Goal: Communication & Community: Answer question/provide support

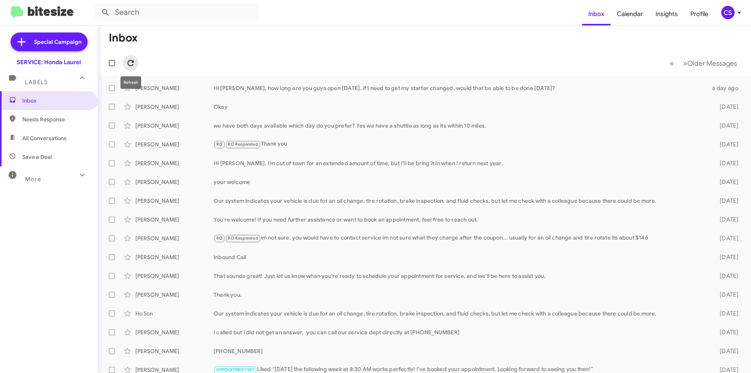
click at [132, 64] on icon at bounding box center [130, 62] width 9 height 9
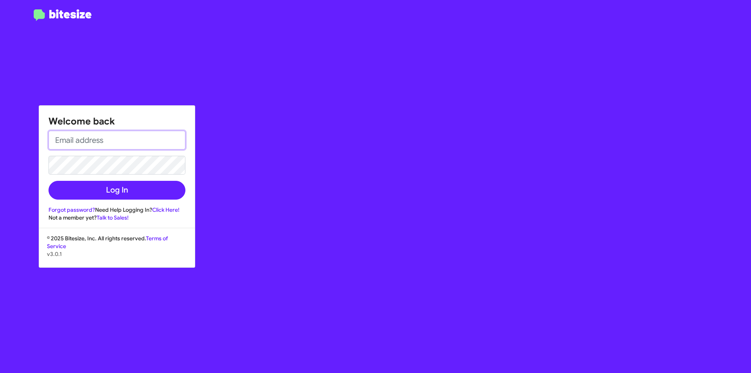
click at [105, 141] on input "email" at bounding box center [117, 140] width 137 height 19
type input "[EMAIL_ADDRESS][DOMAIN_NAME]"
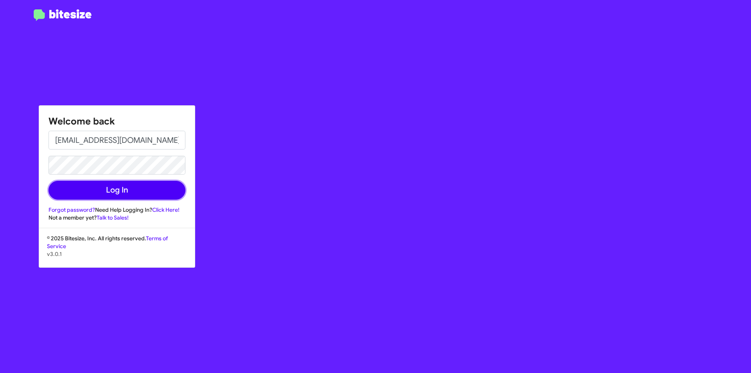
click at [103, 192] on button "Log In" at bounding box center [117, 190] width 137 height 19
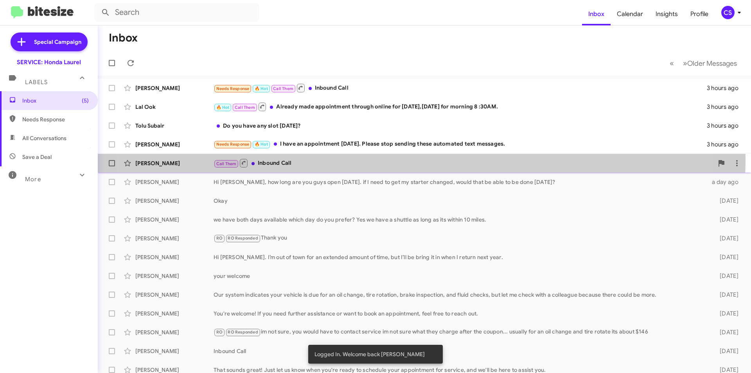
click at [381, 160] on div "Call Them Inbound Call" at bounding box center [464, 163] width 500 height 10
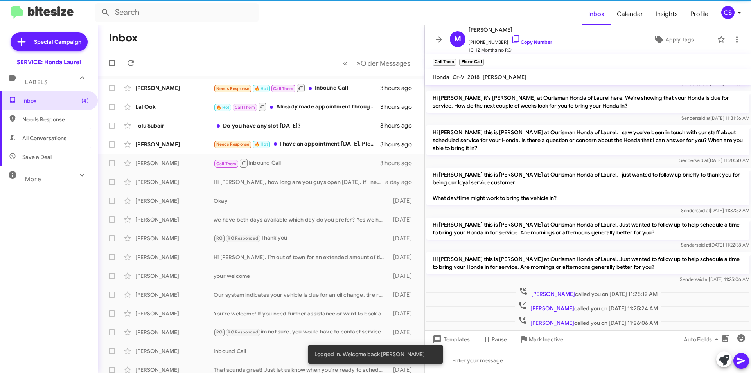
scroll to position [61, 0]
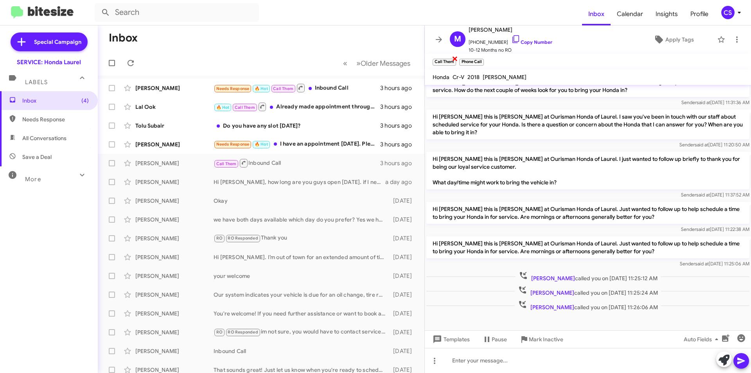
click at [454, 56] on span "×" at bounding box center [455, 58] width 6 height 9
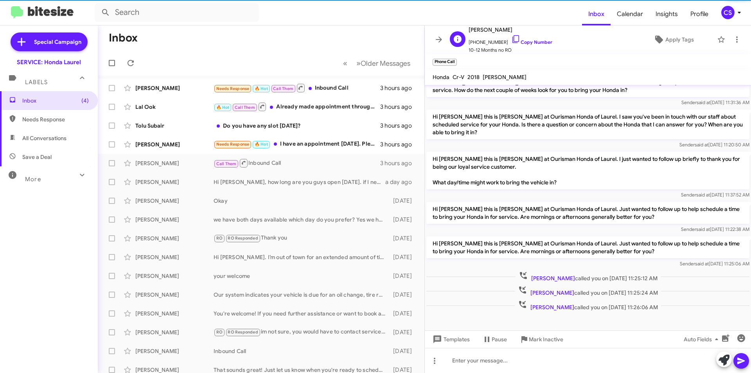
drag, startPoint x: 457, startPoint y: 57, endPoint x: 448, endPoint y: 52, distance: 10.2
click at [456, 57] on span "×" at bounding box center [455, 58] width 5 height 9
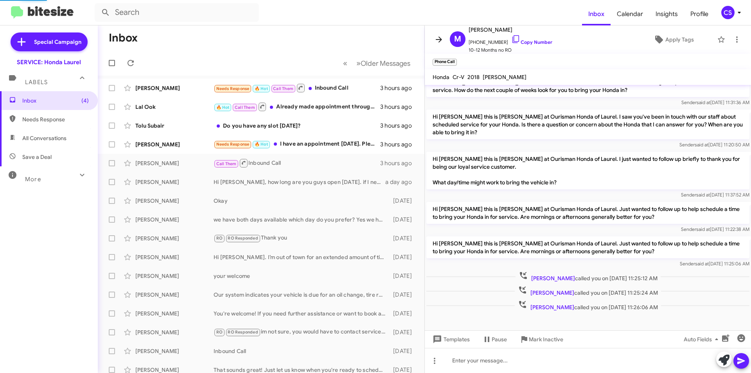
click at [443, 41] on icon at bounding box center [438, 39] width 9 height 9
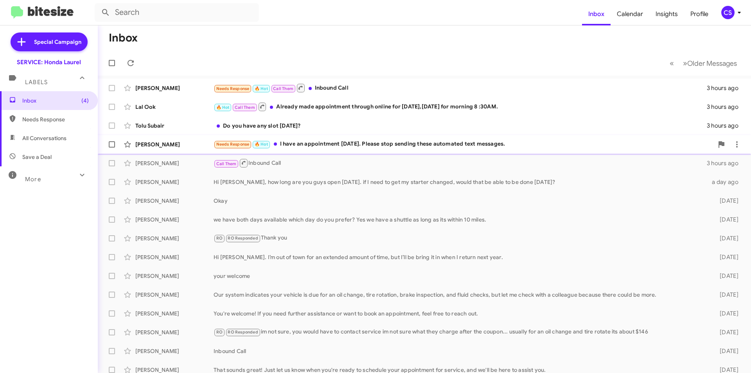
click at [339, 142] on div "Needs Response 🔥 Hot I have an appointment [DATE]. Please stop sending these au…" at bounding box center [464, 144] width 500 height 9
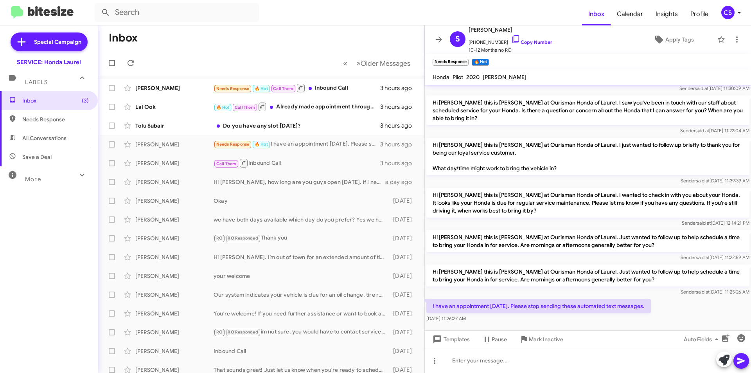
scroll to position [350, 0]
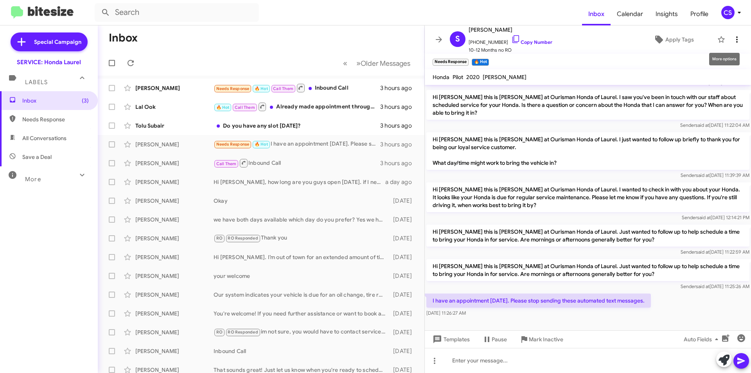
click at [732, 40] on icon at bounding box center [736, 39] width 9 height 9
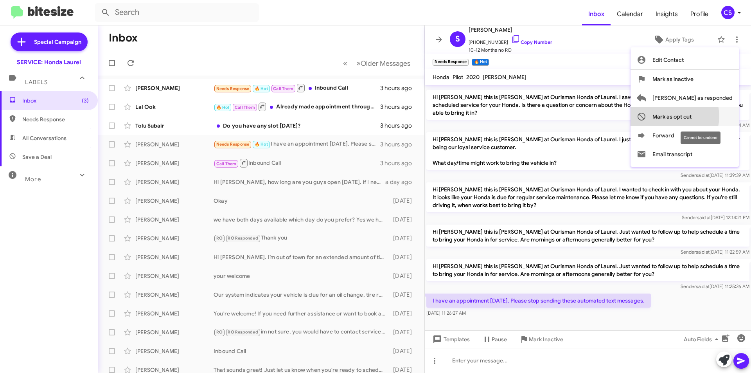
click at [692, 116] on span "Mark as opt out" at bounding box center [672, 116] width 39 height 19
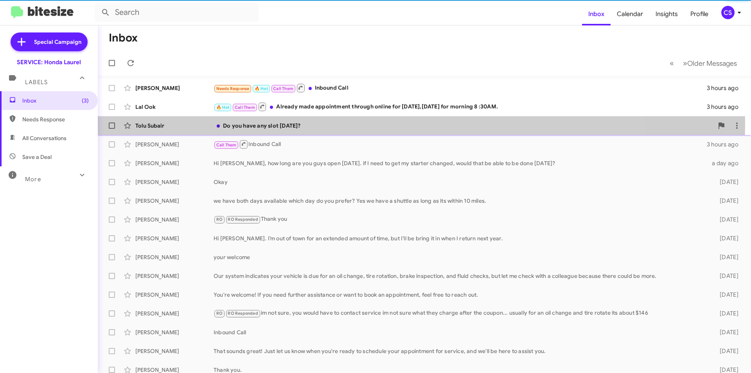
click at [347, 124] on div "Do you have any slot [DATE]?" at bounding box center [464, 126] width 500 height 8
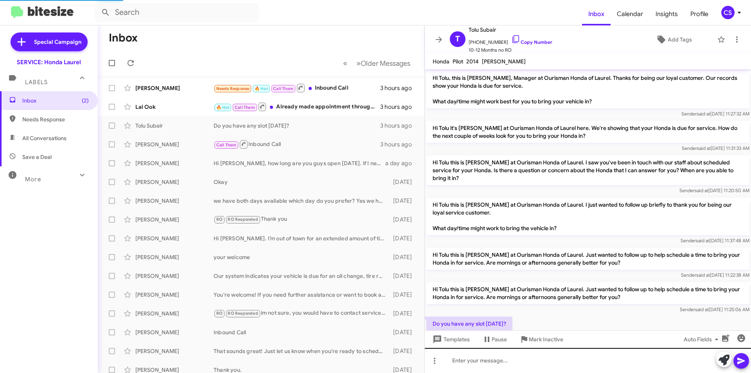
scroll to position [25, 0]
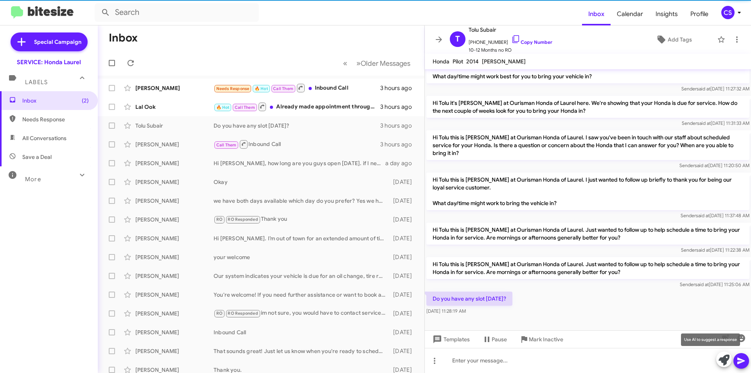
click at [726, 358] on icon at bounding box center [724, 359] width 11 height 11
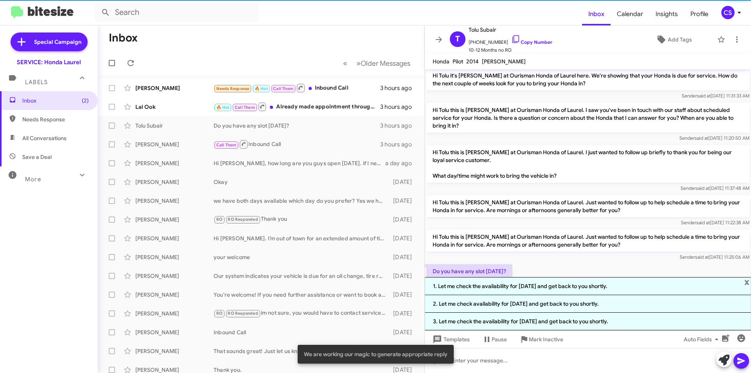
scroll to position [78, 0]
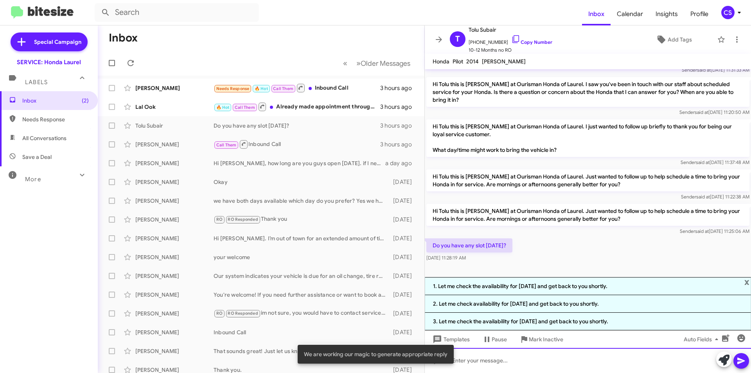
click at [480, 356] on div at bounding box center [588, 360] width 326 height 25
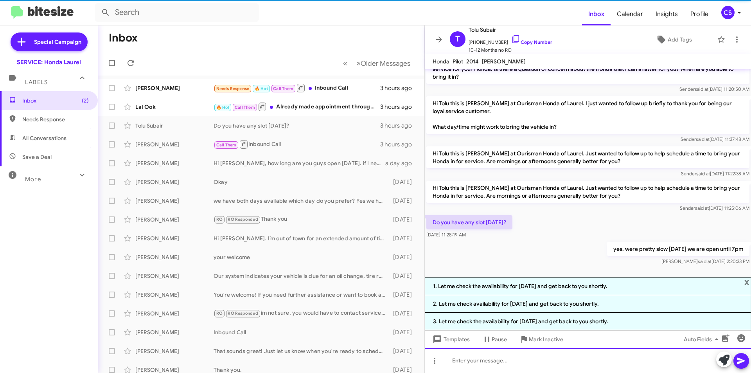
scroll to position [107, 0]
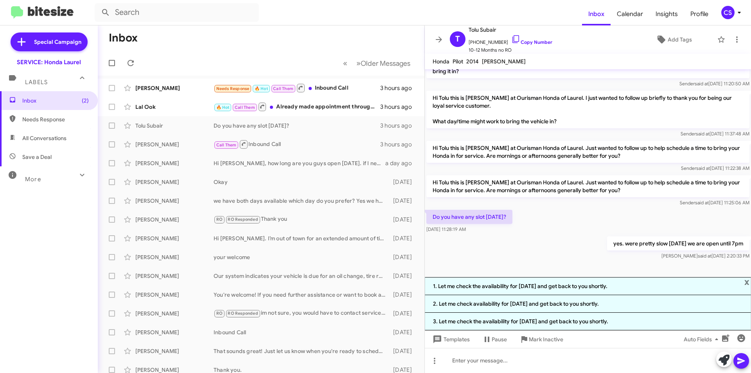
drag, startPoint x: 437, startPoint y: 40, endPoint x: 423, endPoint y: 50, distance: 17.5
click at [438, 40] on icon at bounding box center [439, 39] width 6 height 6
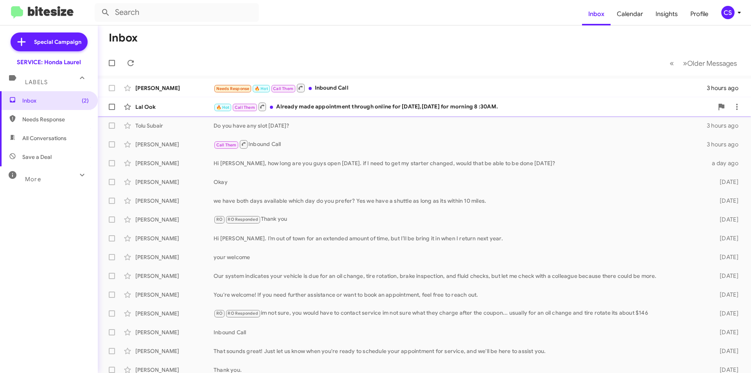
click at [378, 101] on div "Lal Ook 🔥 Hot Call Them Already made appointment through online for [DATE],[DAT…" at bounding box center [424, 107] width 641 height 16
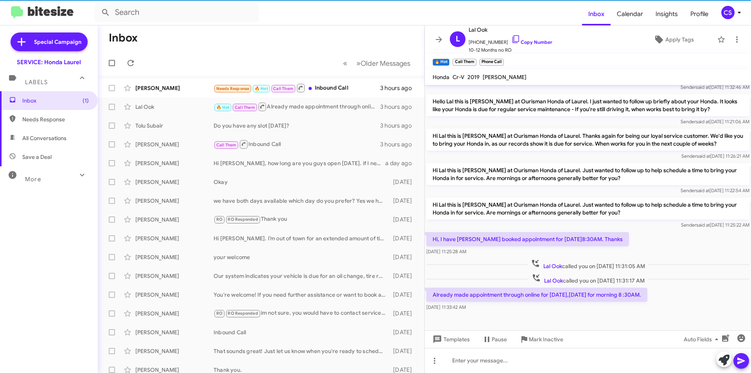
scroll to position [203, 0]
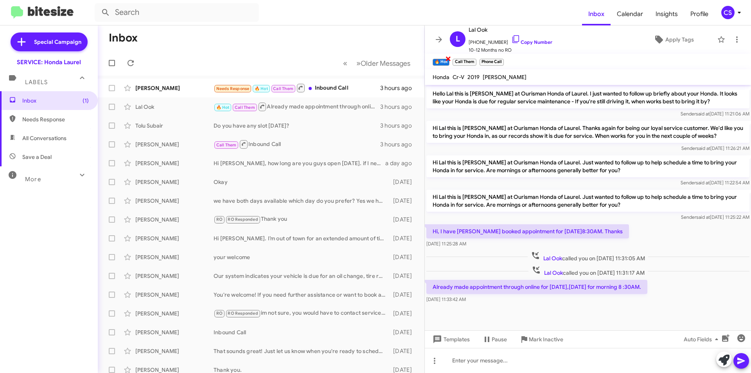
click at [448, 56] on span "×" at bounding box center [448, 58] width 6 height 9
click at [454, 59] on span "×" at bounding box center [455, 58] width 6 height 9
click at [456, 59] on span "×" at bounding box center [456, 58] width 6 height 9
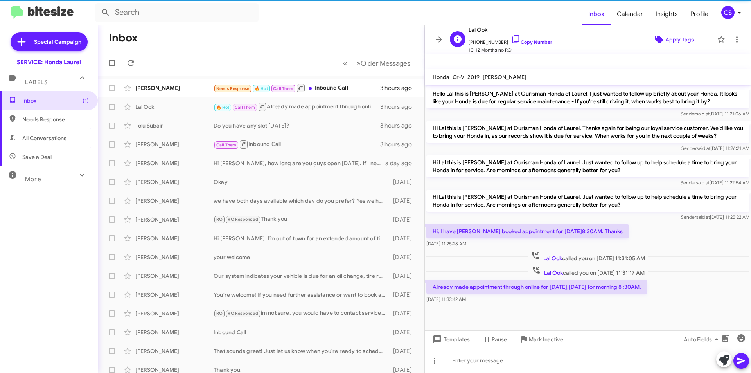
click at [660, 38] on span "Apply Tags" at bounding box center [674, 39] width 68 height 14
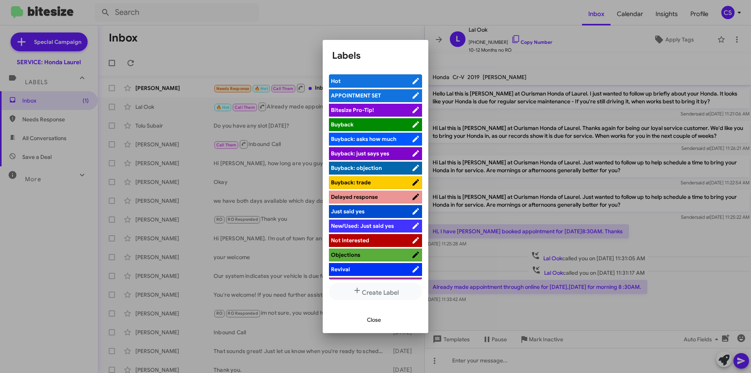
click at [367, 97] on span "APPOINTMENT SET" at bounding box center [356, 95] width 50 height 7
click at [283, 52] on div at bounding box center [375, 186] width 751 height 373
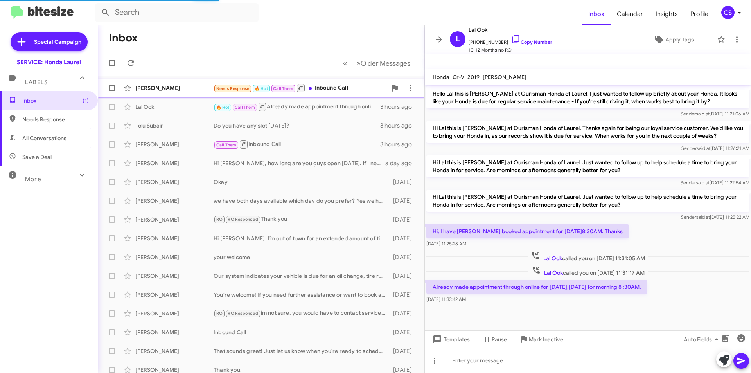
click at [334, 85] on div "Needs Response 🔥 Hot Call Them Inbound Call" at bounding box center [300, 88] width 173 height 10
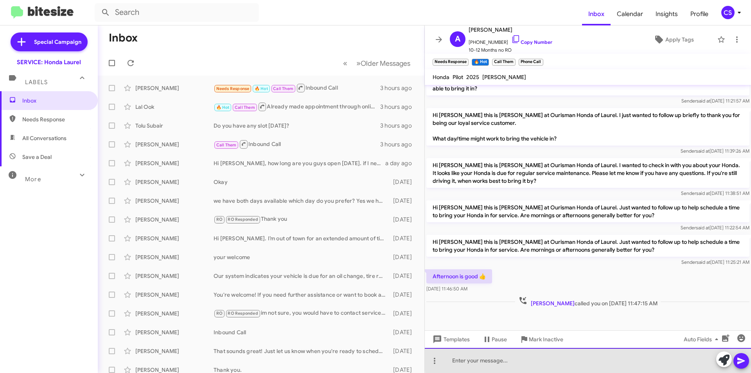
click at [635, 358] on div at bounding box center [588, 360] width 326 height 25
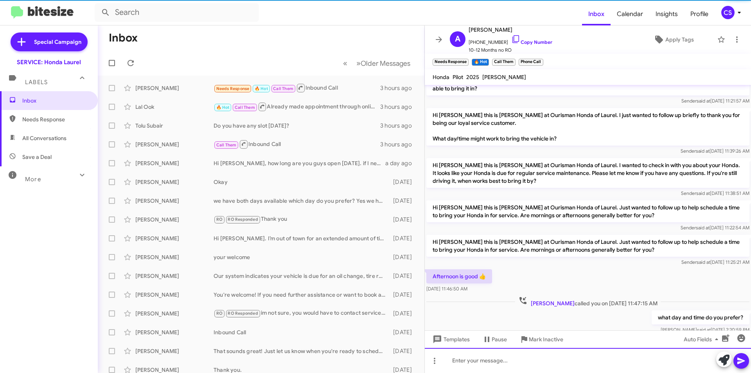
scroll to position [0, 0]
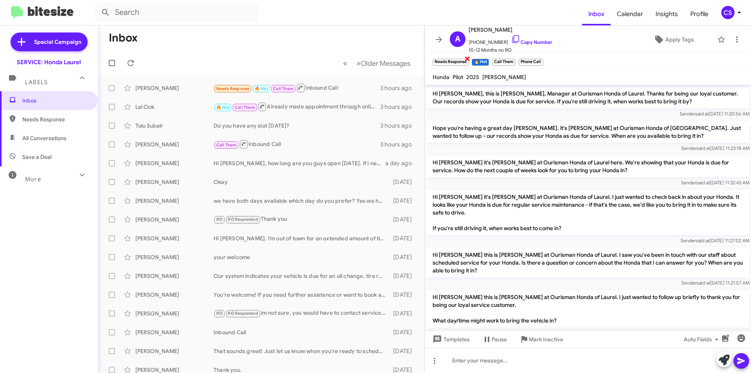
click at [467, 56] on span "×" at bounding box center [467, 58] width 6 height 9
click at [472, 57] on span "×" at bounding box center [475, 58] width 6 height 9
click at [450, 59] on span "×" at bounding box center [448, 58] width 6 height 9
click at [449, 59] on span "×" at bounding box center [448, 58] width 6 height 9
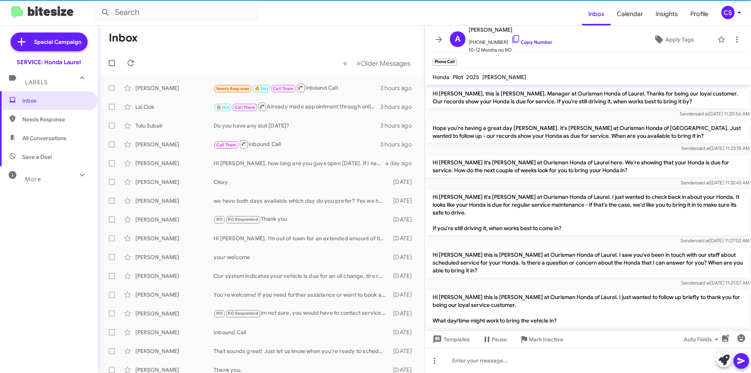
drag, startPoint x: 455, startPoint y: 59, endPoint x: 446, endPoint y: 44, distance: 17.2
click at [454, 60] on span "×" at bounding box center [455, 58] width 5 height 9
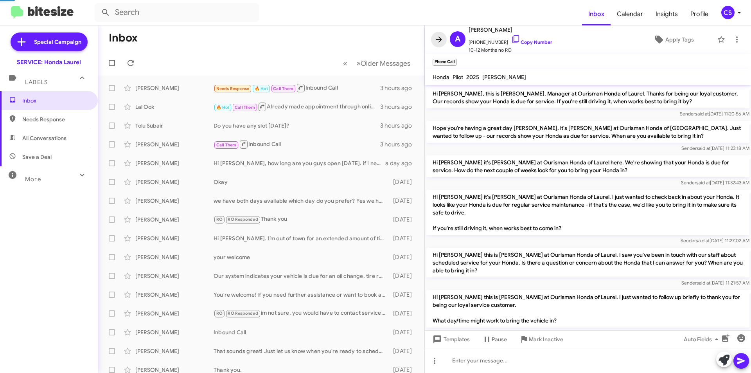
click at [442, 39] on icon at bounding box center [438, 39] width 9 height 9
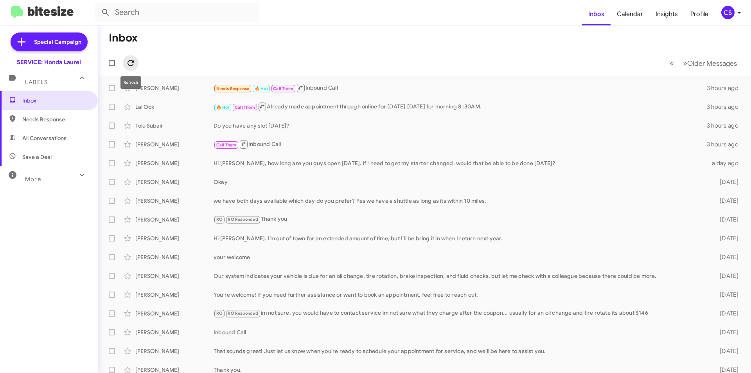
click at [136, 59] on span at bounding box center [131, 62] width 16 height 9
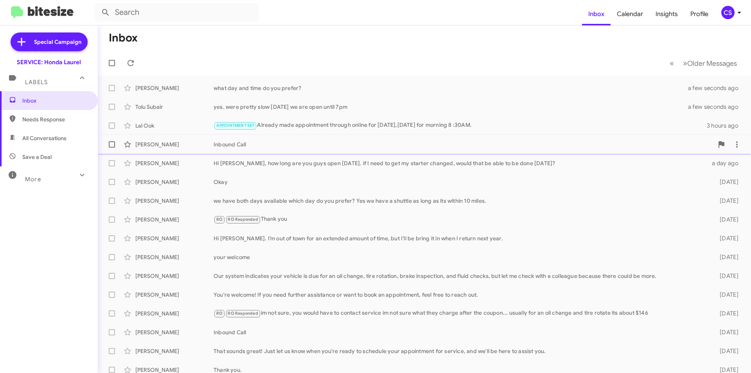
click at [327, 146] on div "Inbound Call" at bounding box center [464, 144] width 500 height 8
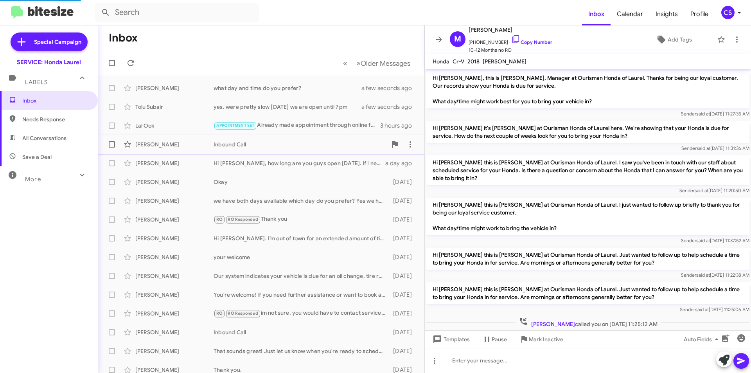
scroll to position [79, 0]
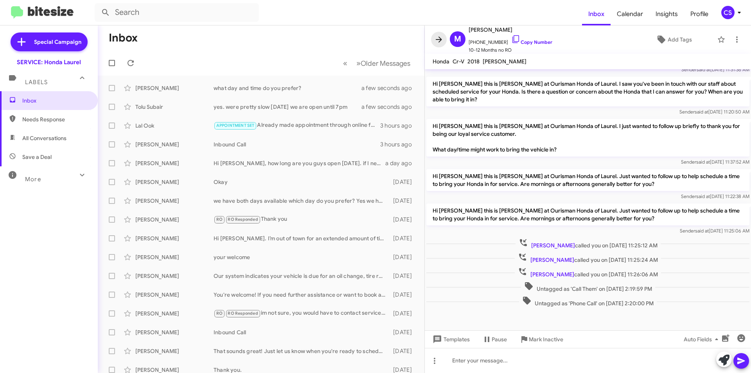
click at [439, 41] on icon at bounding box center [439, 39] width 6 height 6
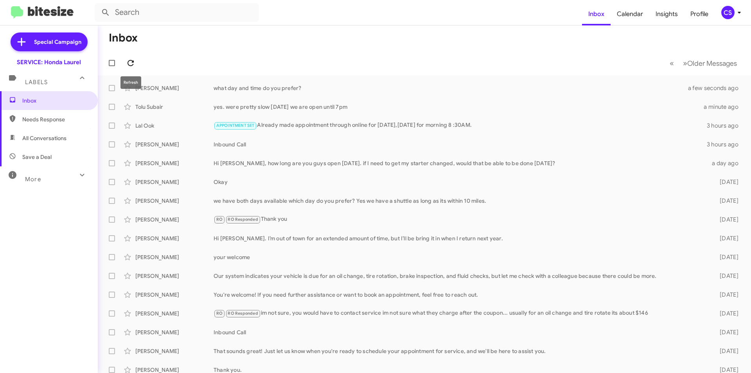
click at [133, 60] on icon at bounding box center [130, 62] width 9 height 9
